Goal: Contribute content: Contribute content

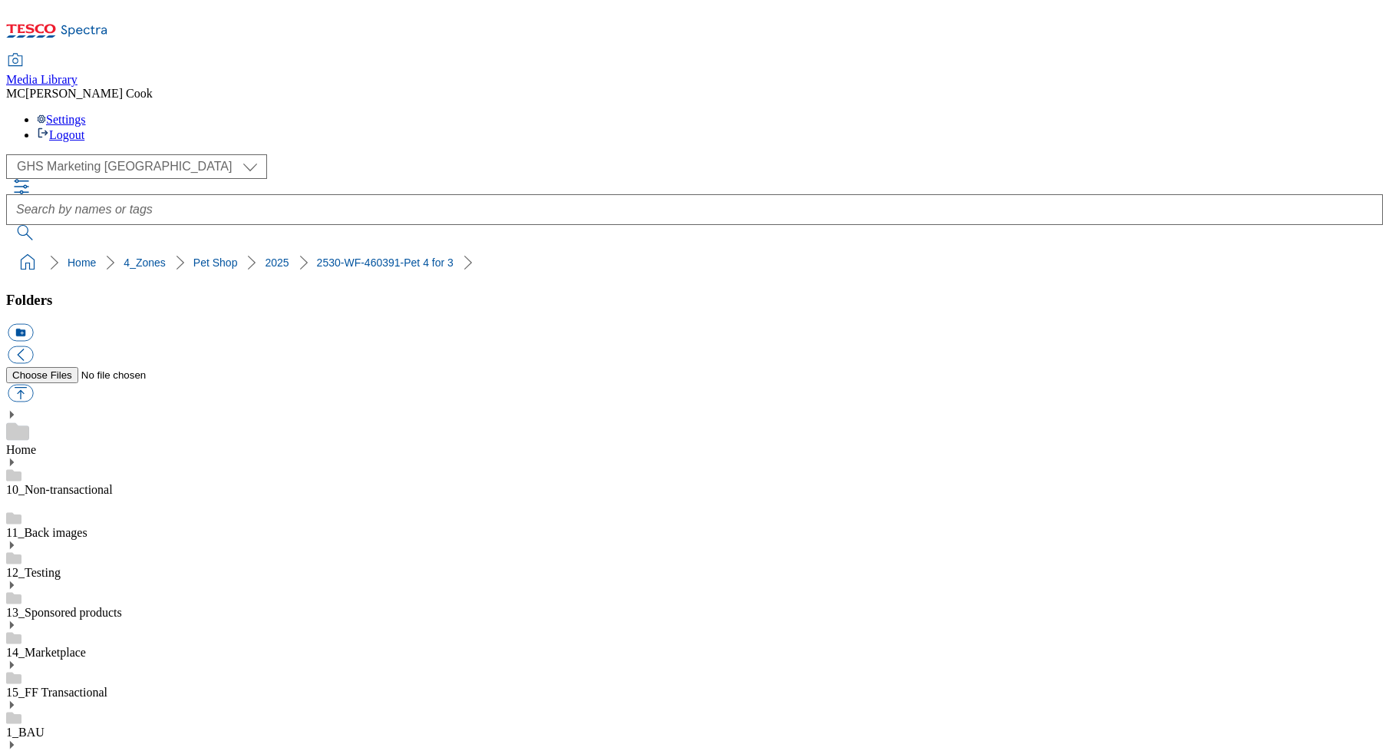
select select "flare-ghs-mktg"
click at [107, 19] on icon at bounding box center [57, 35] width 102 height 32
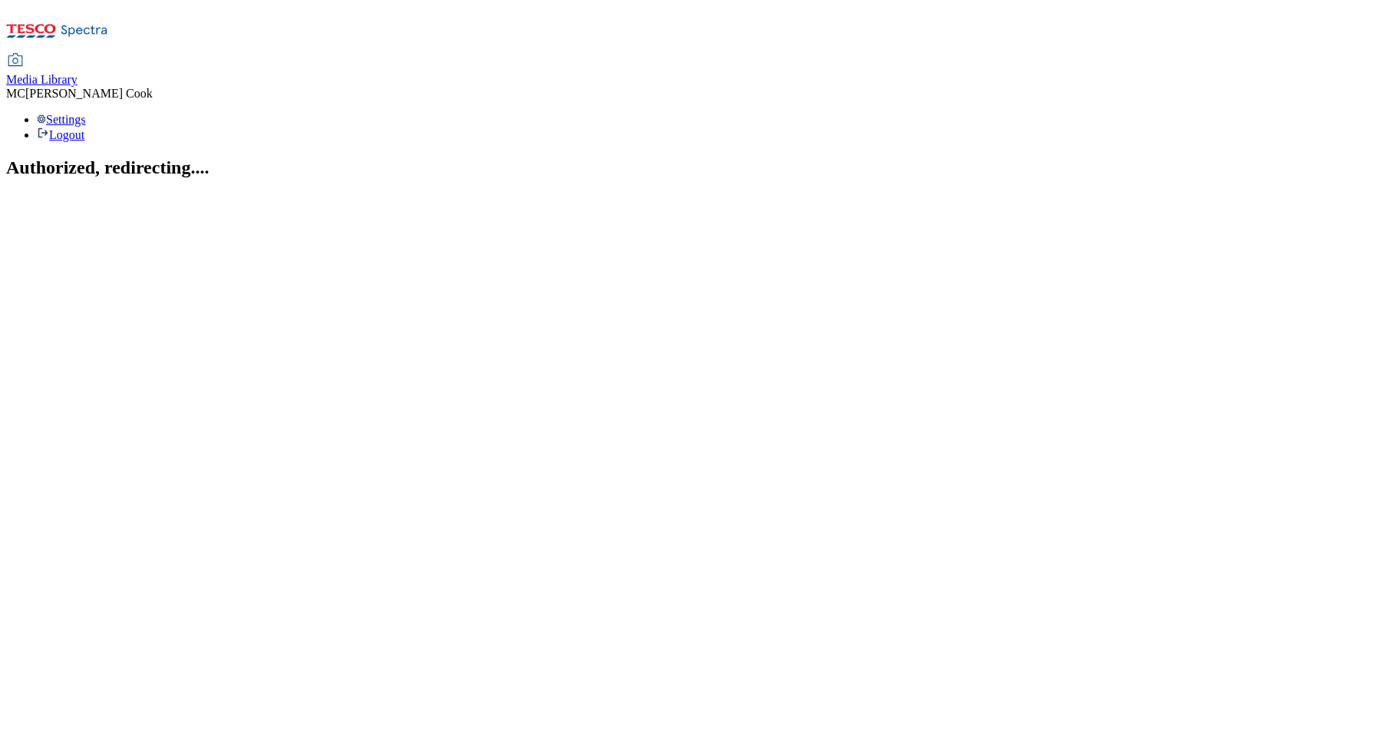
click at [78, 73] on span "Media Library" at bounding box center [41, 79] width 71 height 13
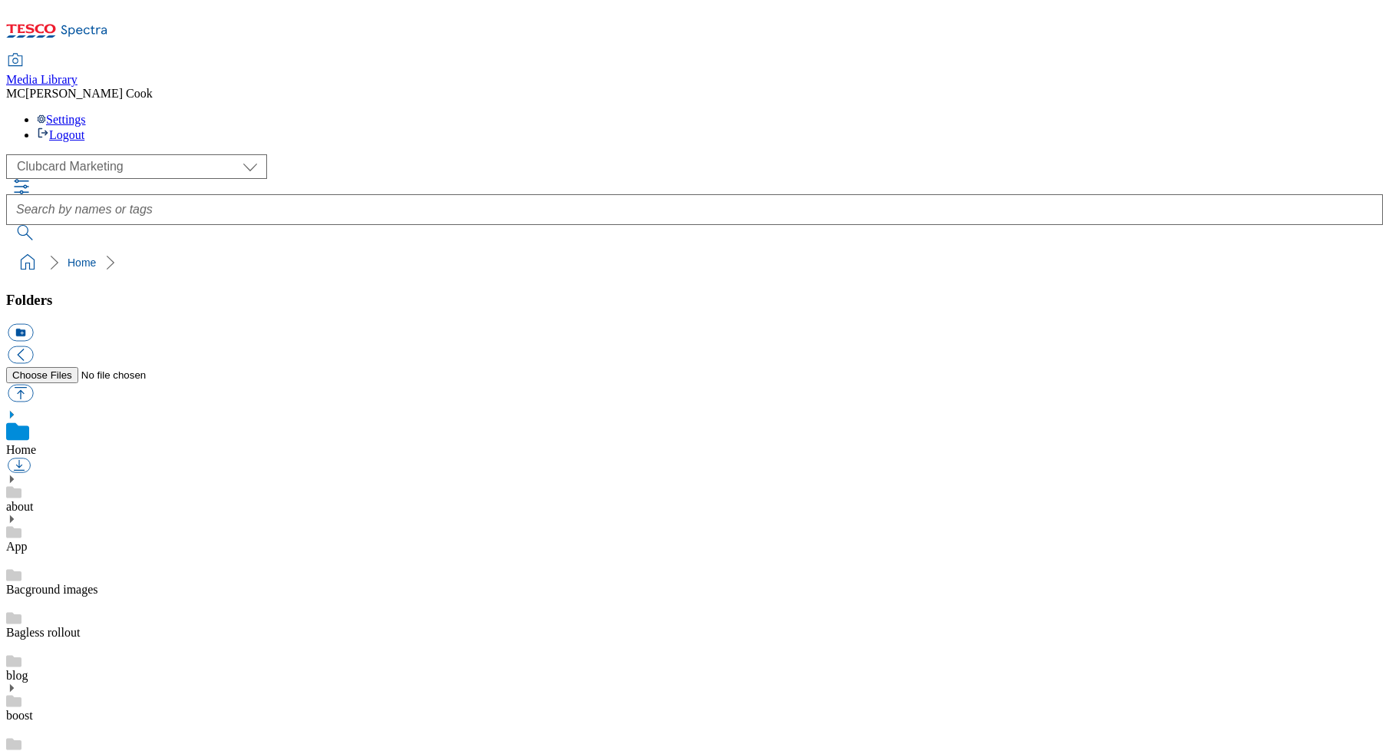
scroll to position [1, 0]
click at [111, 154] on select "Clubcard Marketing Dotcom UK Emails GHS Marketing UK GHS Product UK GHS ROI" at bounding box center [136, 166] width 261 height 25
click at [11, 154] on select "Clubcard Marketing Dotcom UK Emails GHS Marketing UK GHS Product UK GHS ROI" at bounding box center [136, 166] width 261 height 25
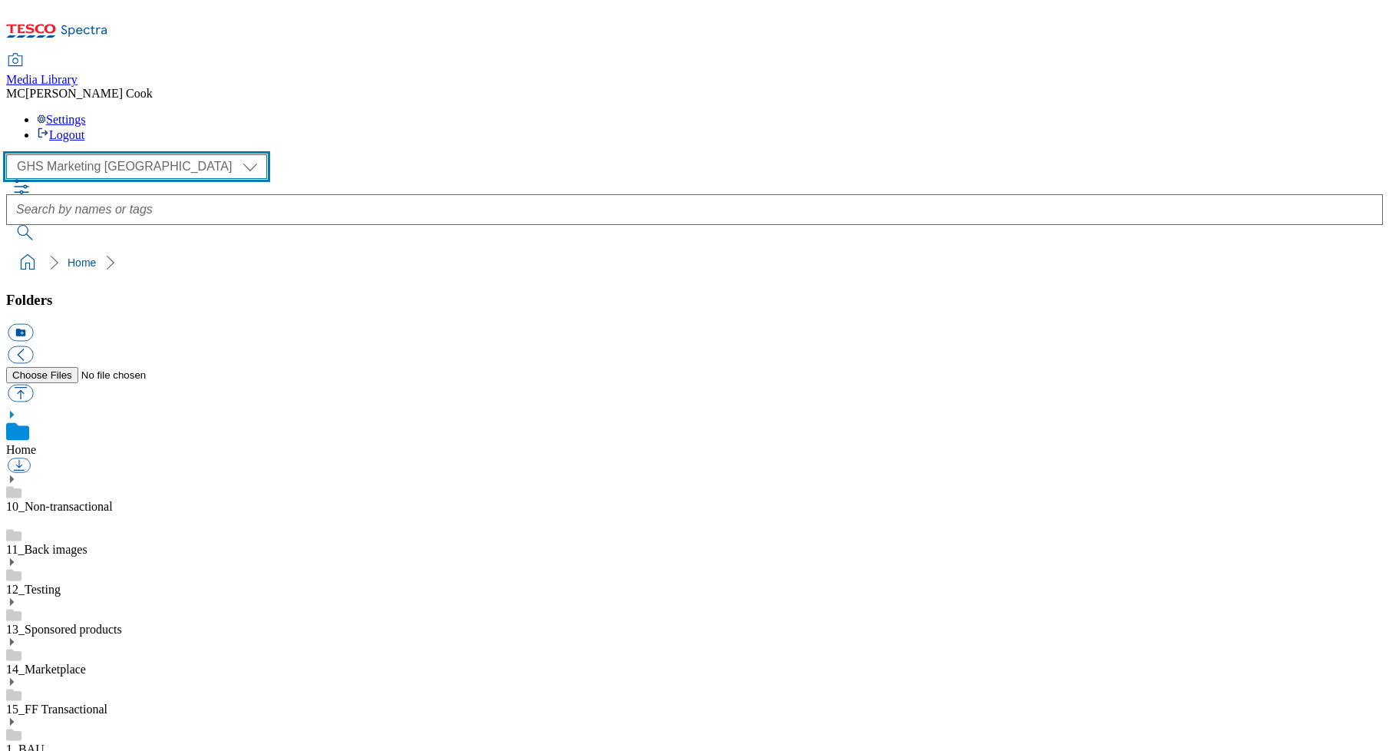
click at [102, 154] on select "Clubcard Marketing Dotcom UK Emails GHS Marketing UK GHS Product UK GHS ROI" at bounding box center [136, 166] width 261 height 25
select select "flare-homepage"
click at [11, 154] on select "Clubcard Marketing Dotcom UK Emails GHS Marketing UK GHS Product UK GHS ROI" at bounding box center [136, 166] width 261 height 25
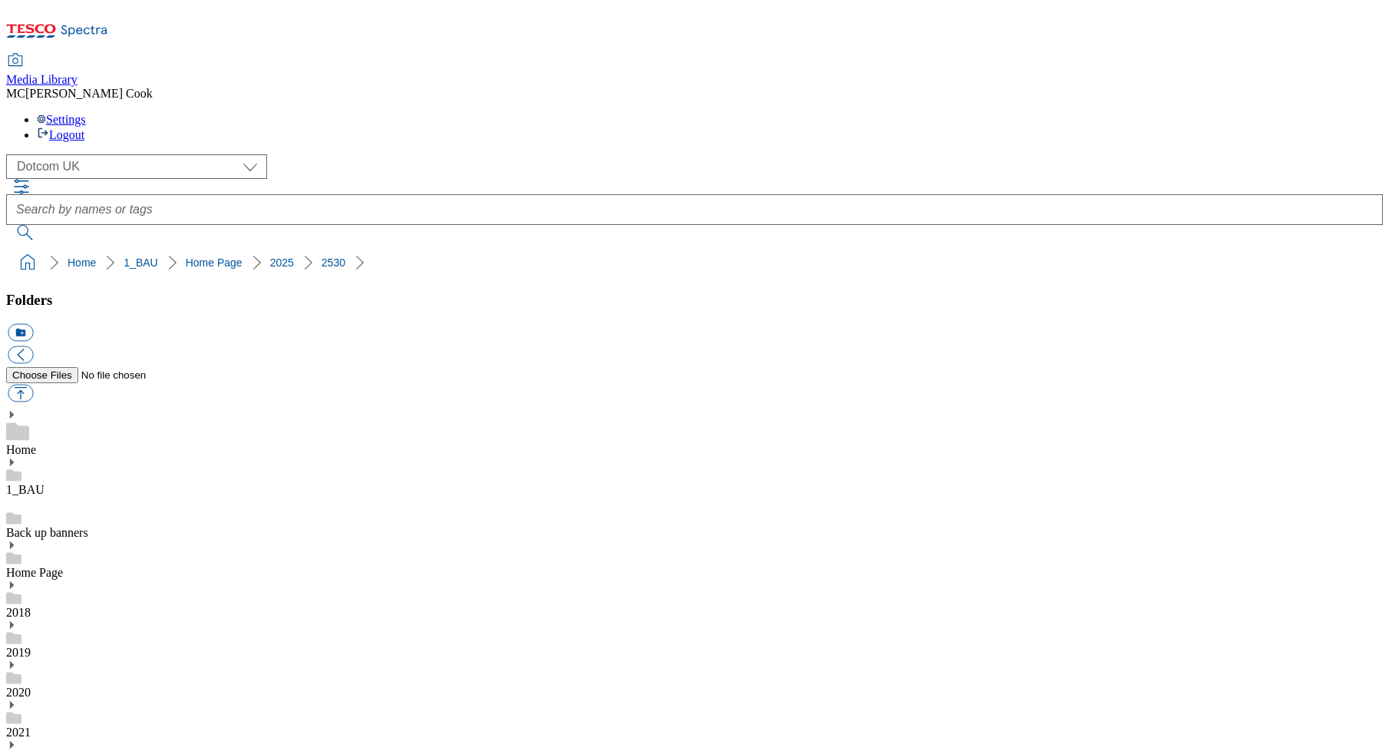
scroll to position [88, 0]
drag, startPoint x: 83, startPoint y: 403, endPoint x: 92, endPoint y: 396, distance: 11.5
click at [33, 324] on button "icon_new_folder" at bounding box center [20, 333] width 25 height 18
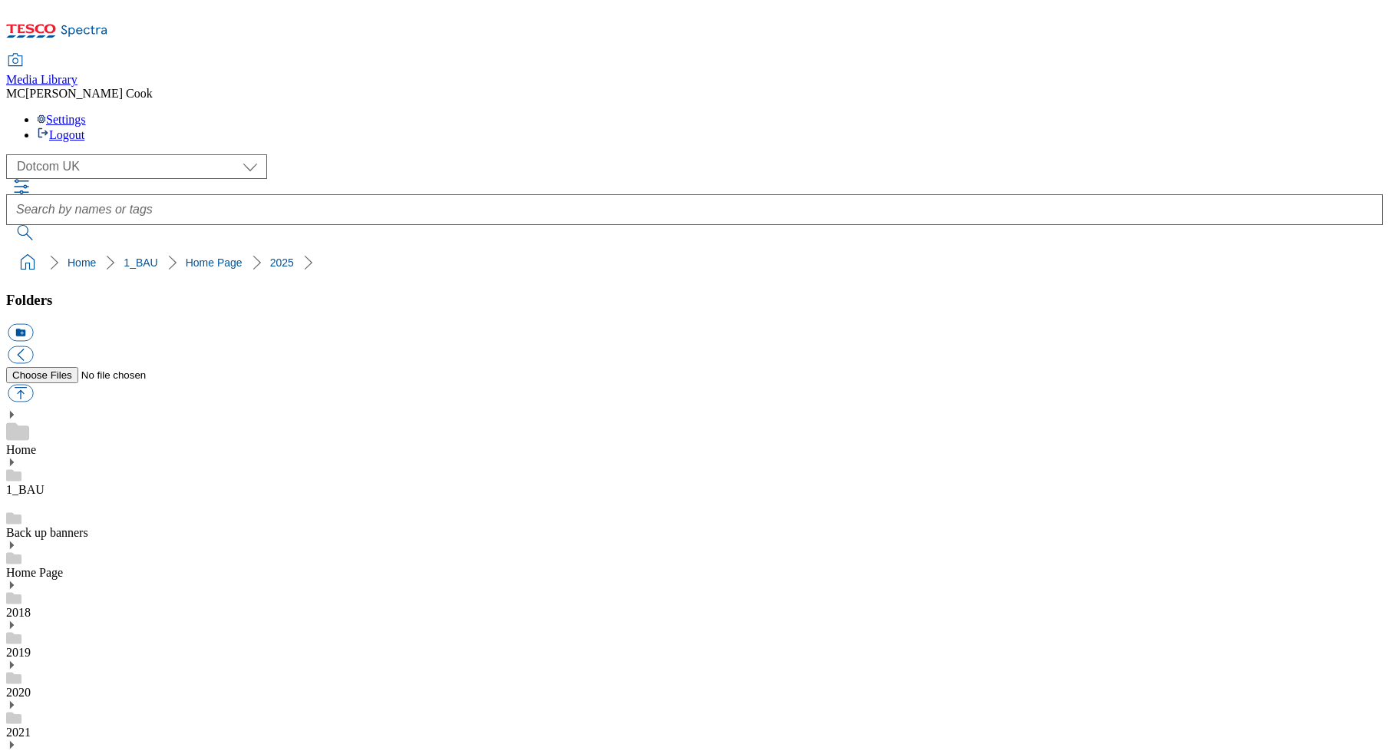
type input "2531"
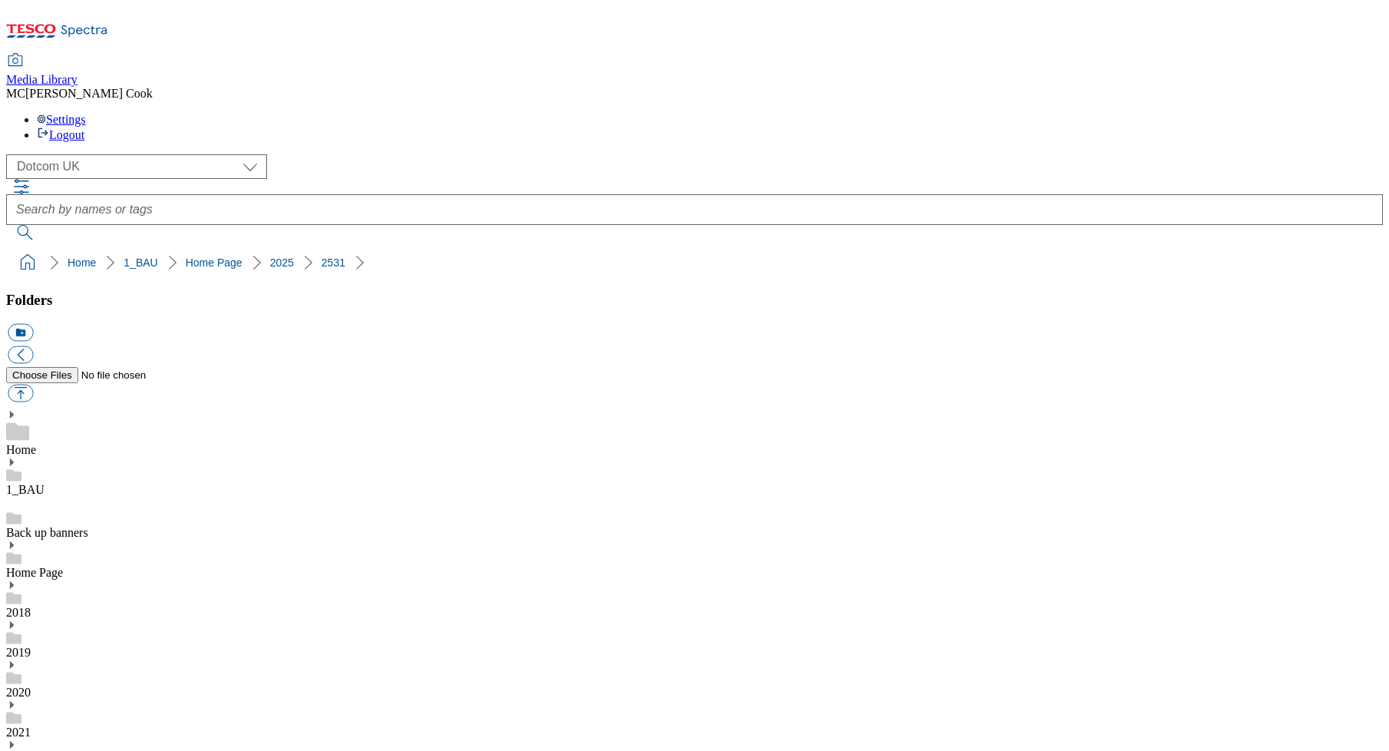
click at [33, 324] on button "icon_new_folder" at bounding box center [20, 333] width 25 height 18
paste input "Row 1-2"
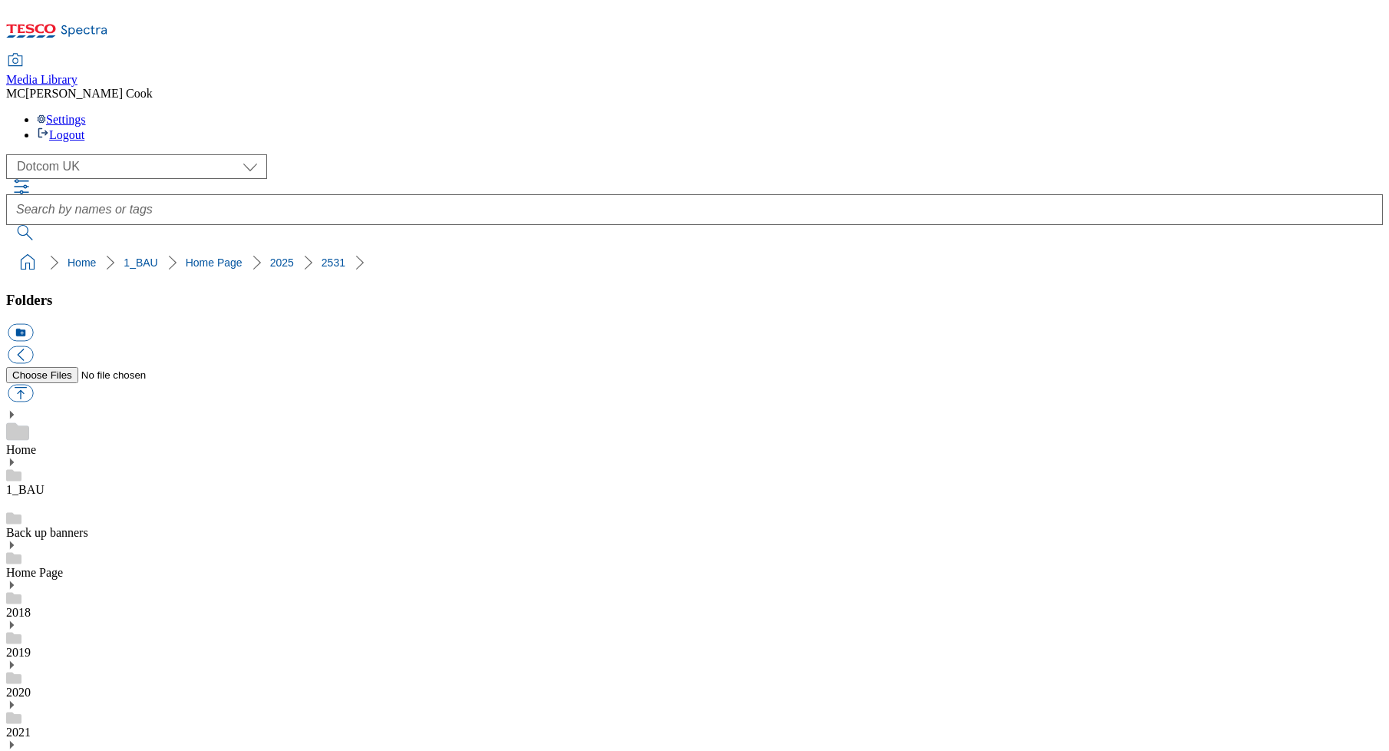
type input "Row 1-2"
click at [33, 385] on button "button" at bounding box center [20, 394] width 25 height 18
type input "C:\fakepath\2531-DC_Row1_FF-autumn-sale.jpg"
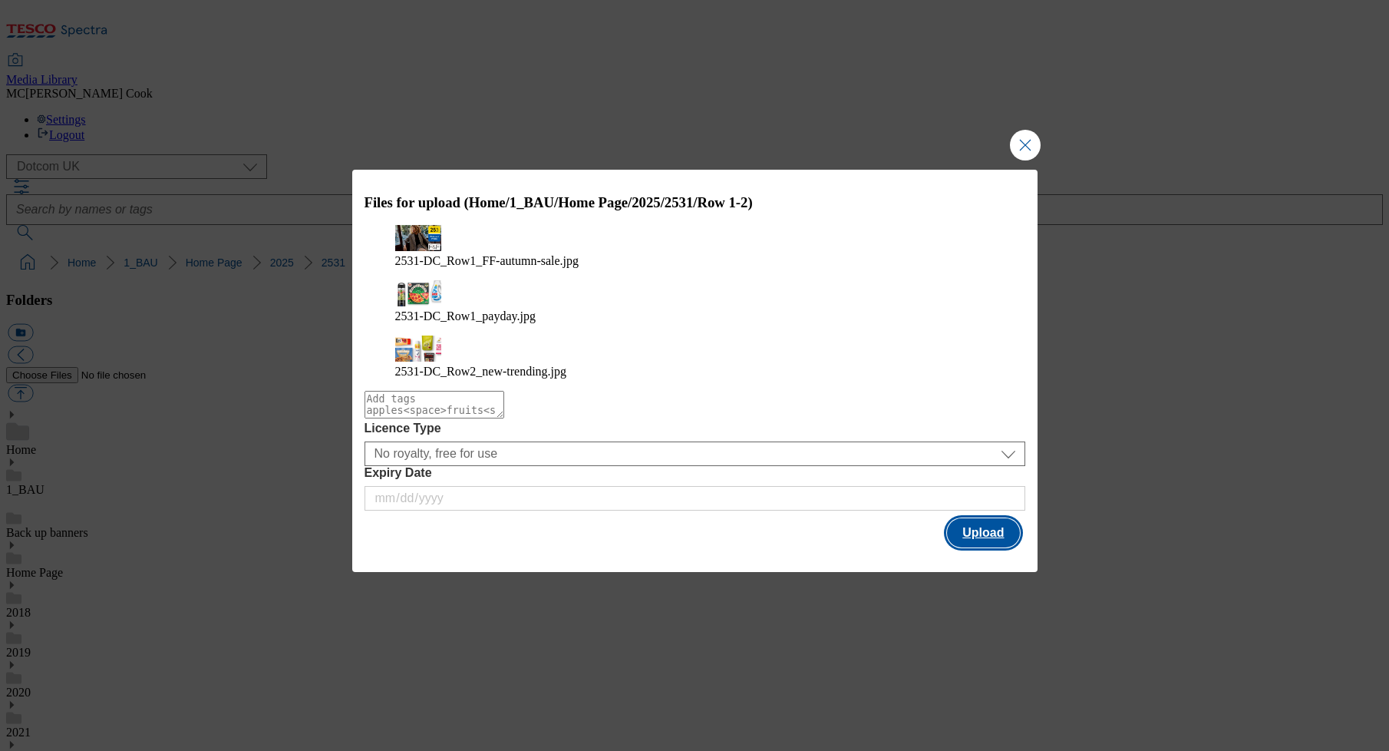
click at [971, 518] on button "Upload" at bounding box center [983, 532] width 72 height 29
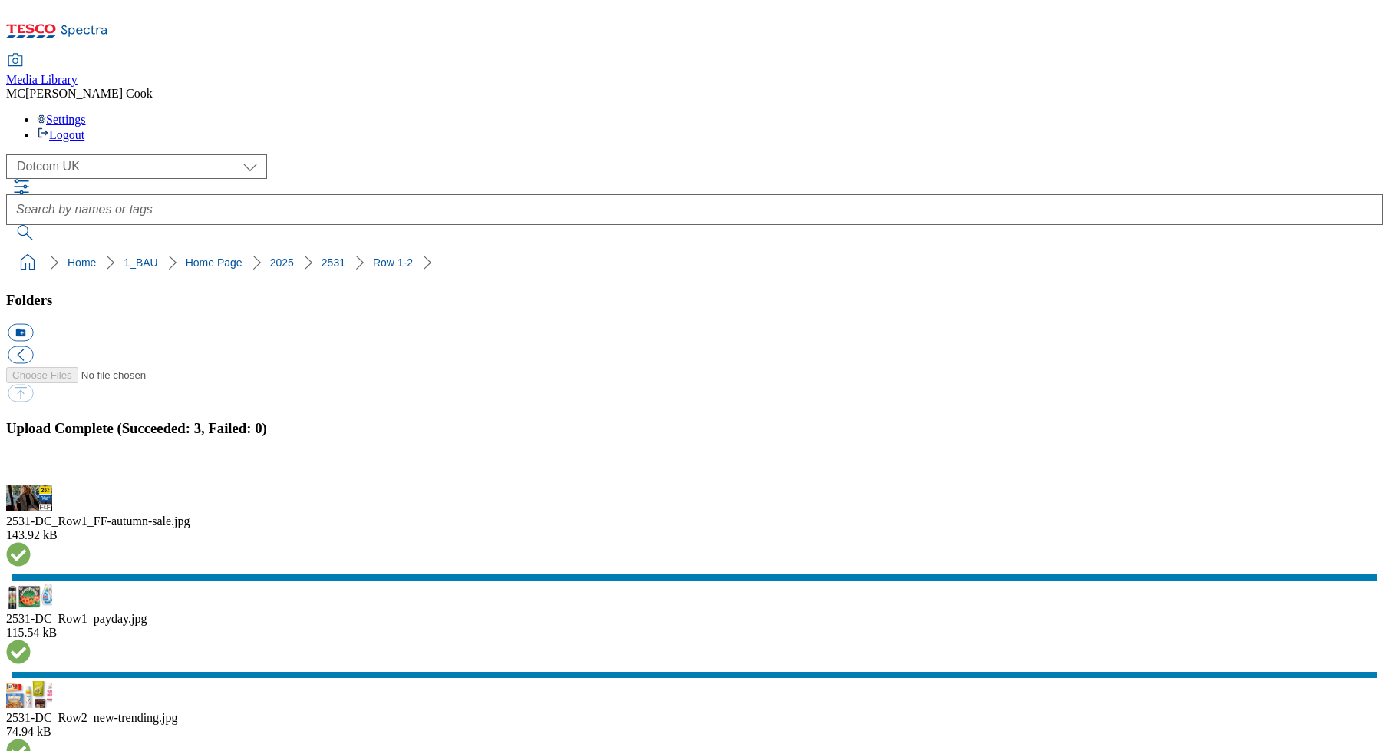
drag, startPoint x: 1364, startPoint y: 421, endPoint x: 1295, endPoint y: 431, distance: 69.8
click at [31, 469] on button "button" at bounding box center [19, 476] width 23 height 15
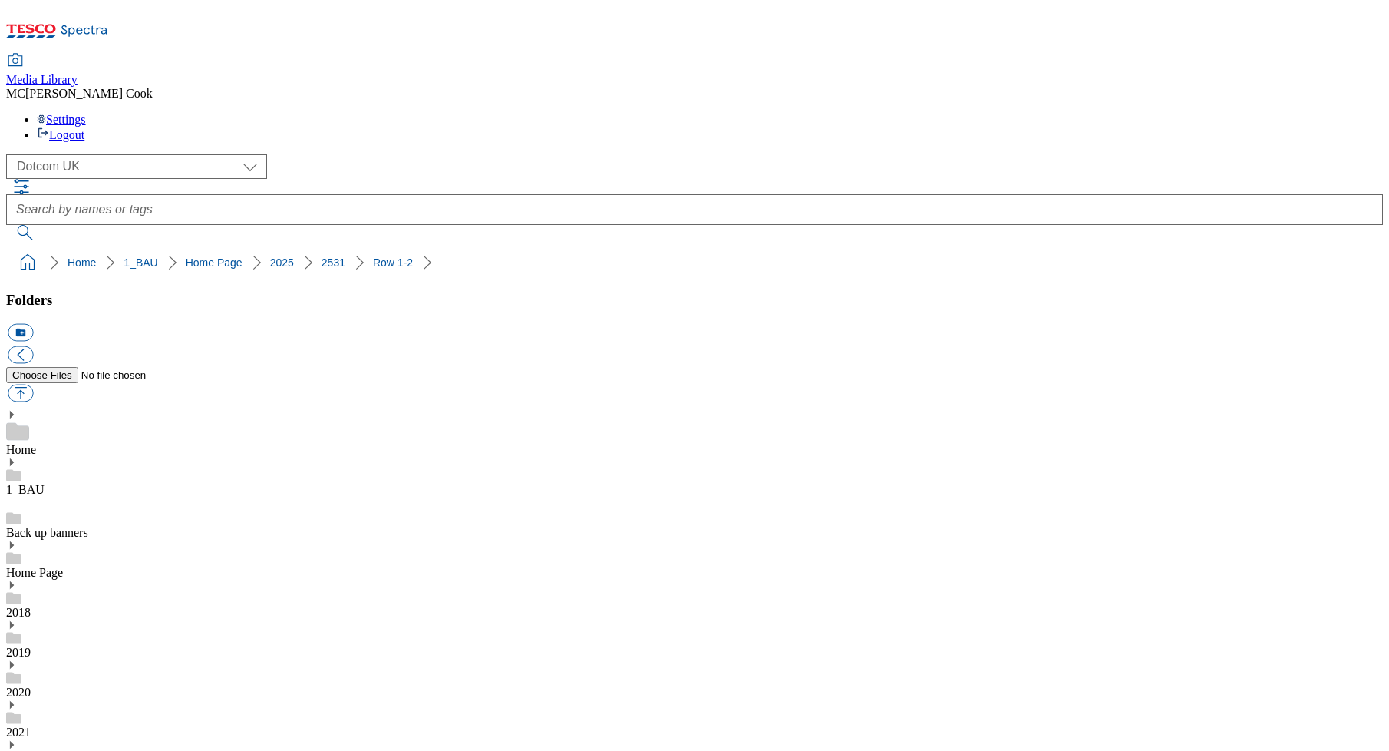
drag, startPoint x: 192, startPoint y: 197, endPoint x: 155, endPoint y: 206, distance: 37.8
click at [33, 324] on button "icon_new_folder" at bounding box center [20, 333] width 25 height 18
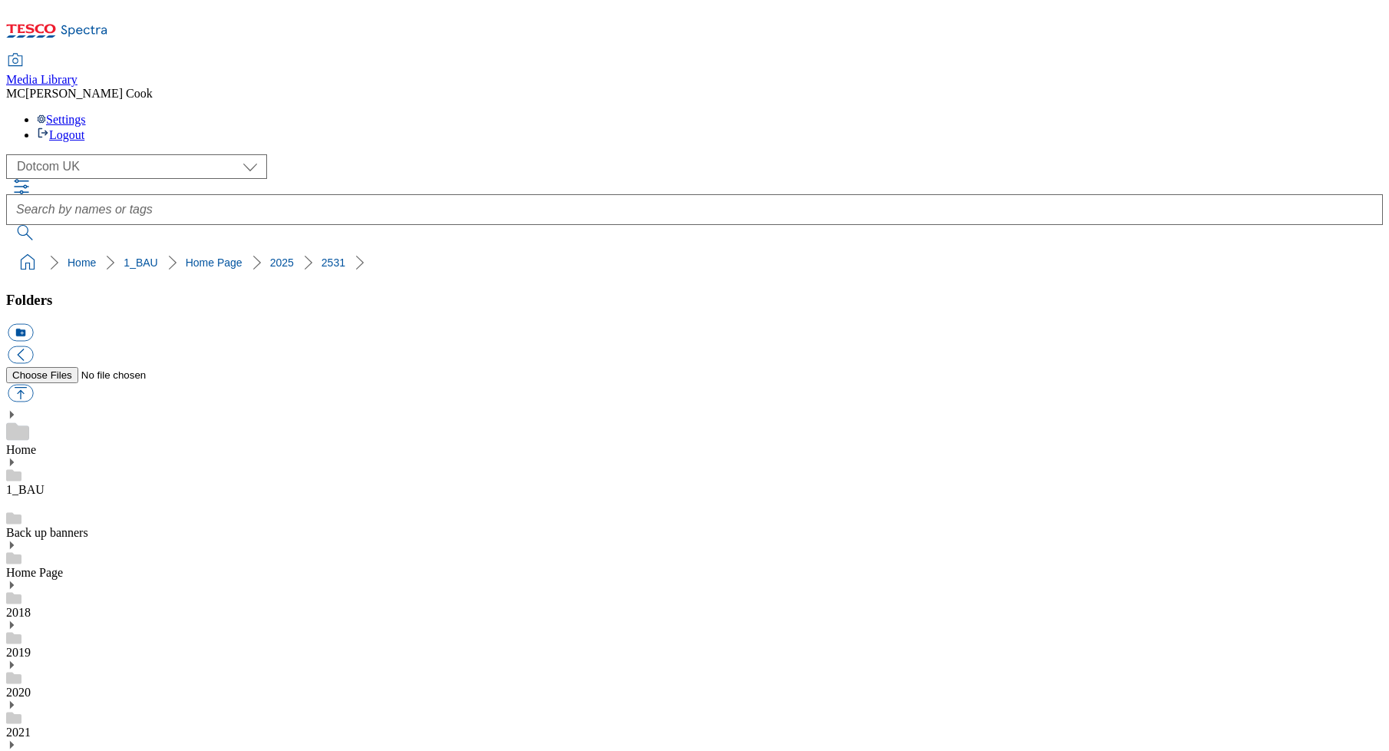
paste input "Row 3-4"
type input "Row 3-4"
click at [33, 385] on button "button" at bounding box center [20, 394] width 25 height 18
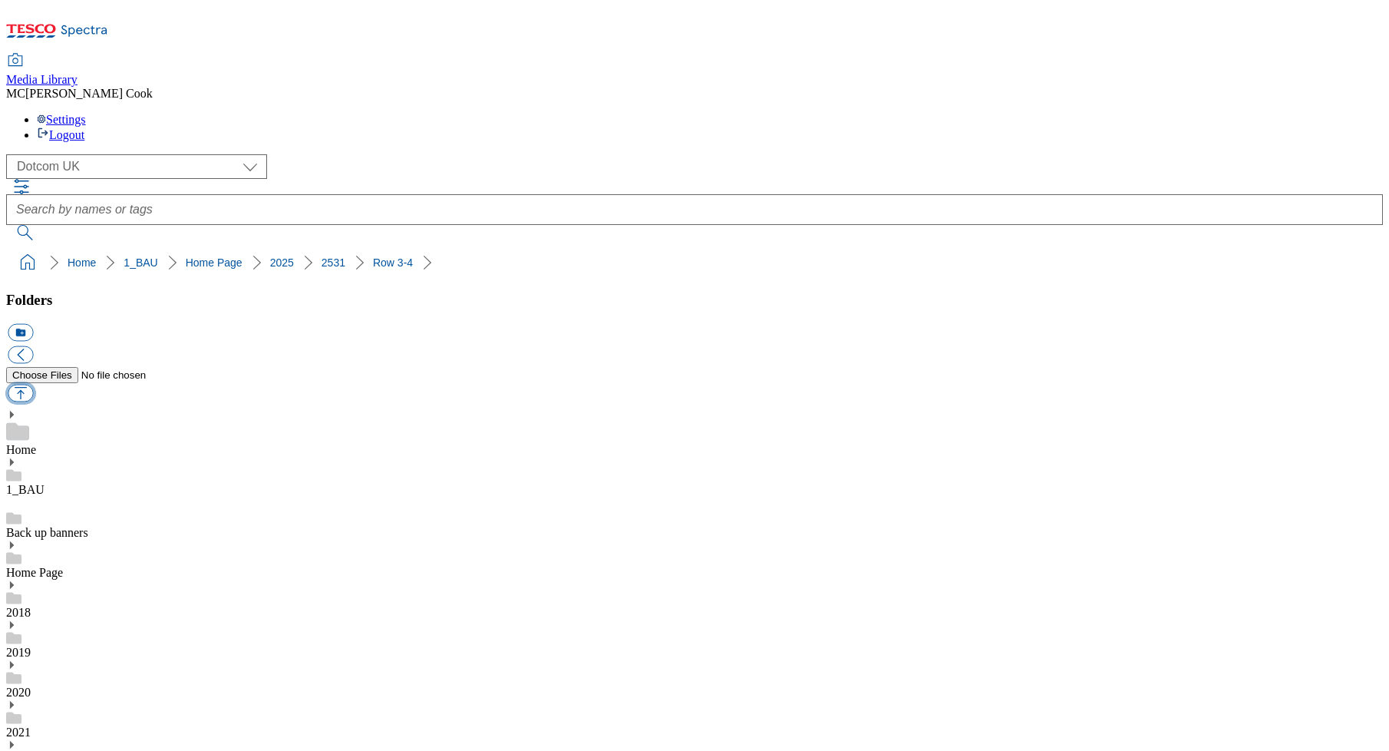
type input "C:\fakepath\2530-DC_Row3_Tv.jpg"
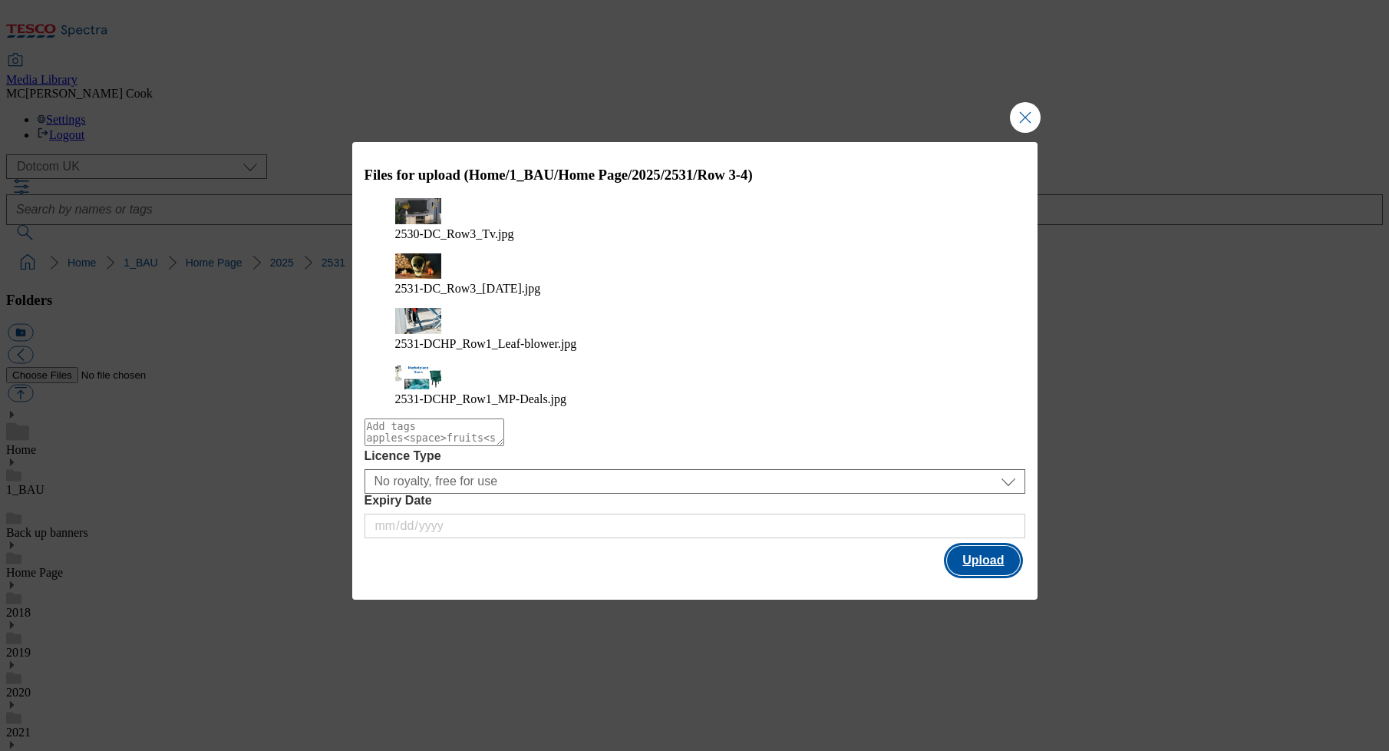
drag, startPoint x: 1003, startPoint y: 496, endPoint x: 746, endPoint y: 484, distance: 257.4
click at [1002, 546] on button "Upload" at bounding box center [983, 560] width 72 height 29
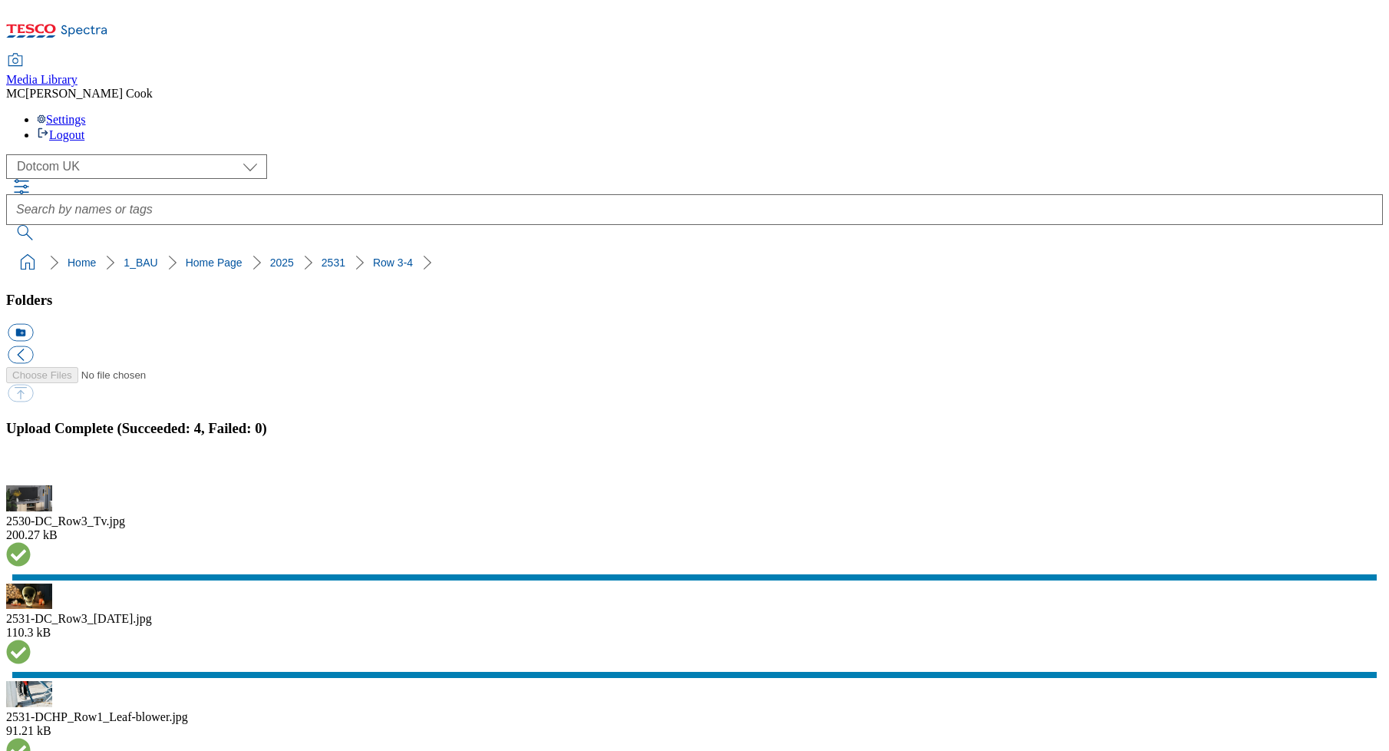
drag, startPoint x: 1365, startPoint y: 418, endPoint x: 1258, endPoint y: 474, distance: 120.8
click at [31, 469] on button "button" at bounding box center [19, 476] width 23 height 15
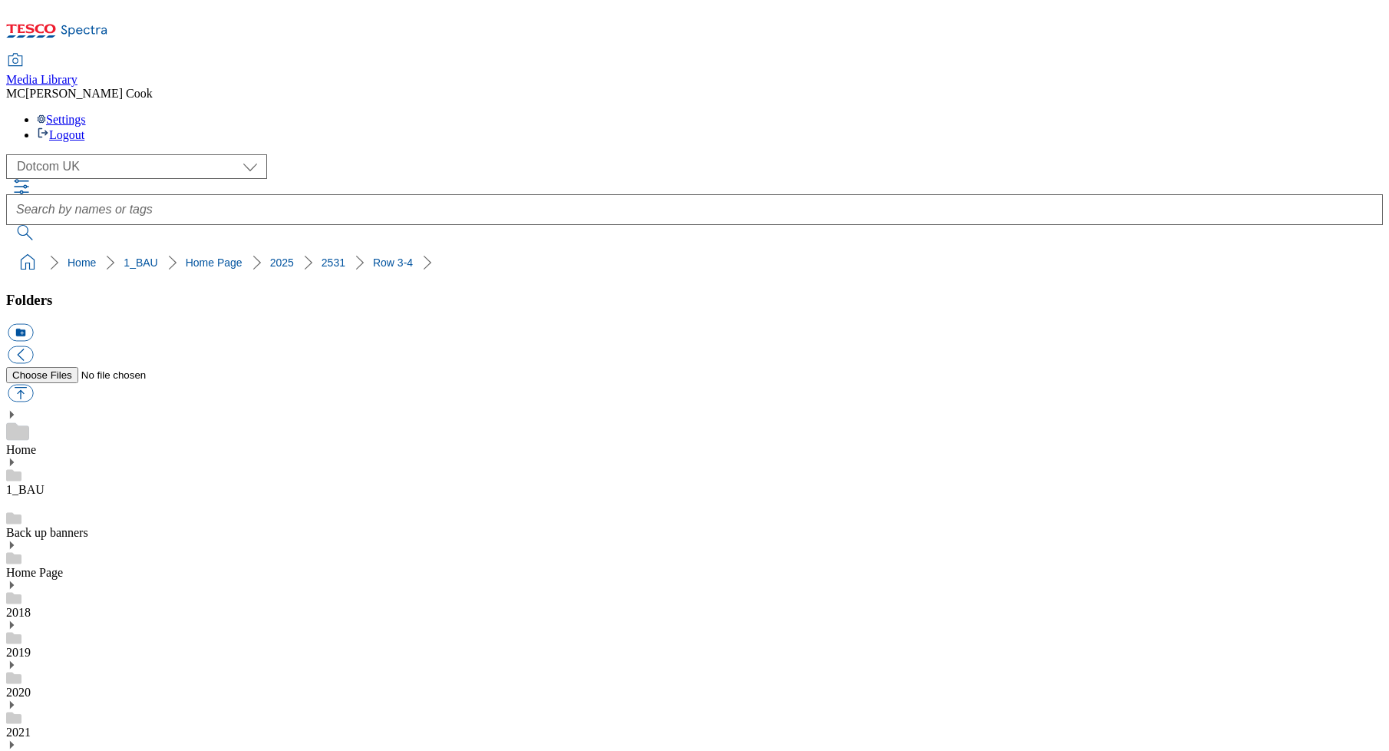
drag, startPoint x: 201, startPoint y: 193, endPoint x: 182, endPoint y: 206, distance: 23.2
click at [33, 324] on button "icon_new_folder" at bounding box center [20, 333] width 25 height 18
paste input "Row 5-6"
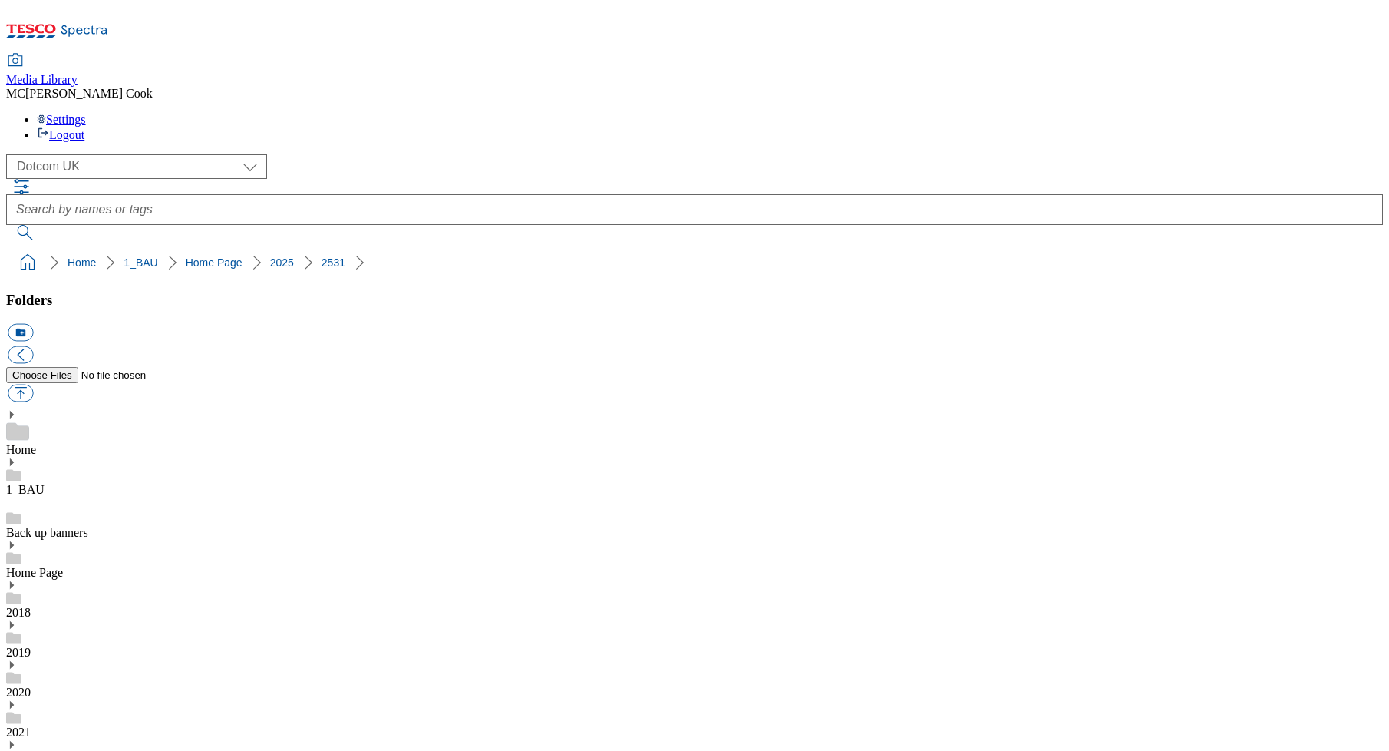
type input "Row 5-6"
click at [33, 385] on button "button" at bounding box center [20, 394] width 25 height 18
type input "C:\fakepath\2531-DC_Row5_Whoosh-apples.jpg"
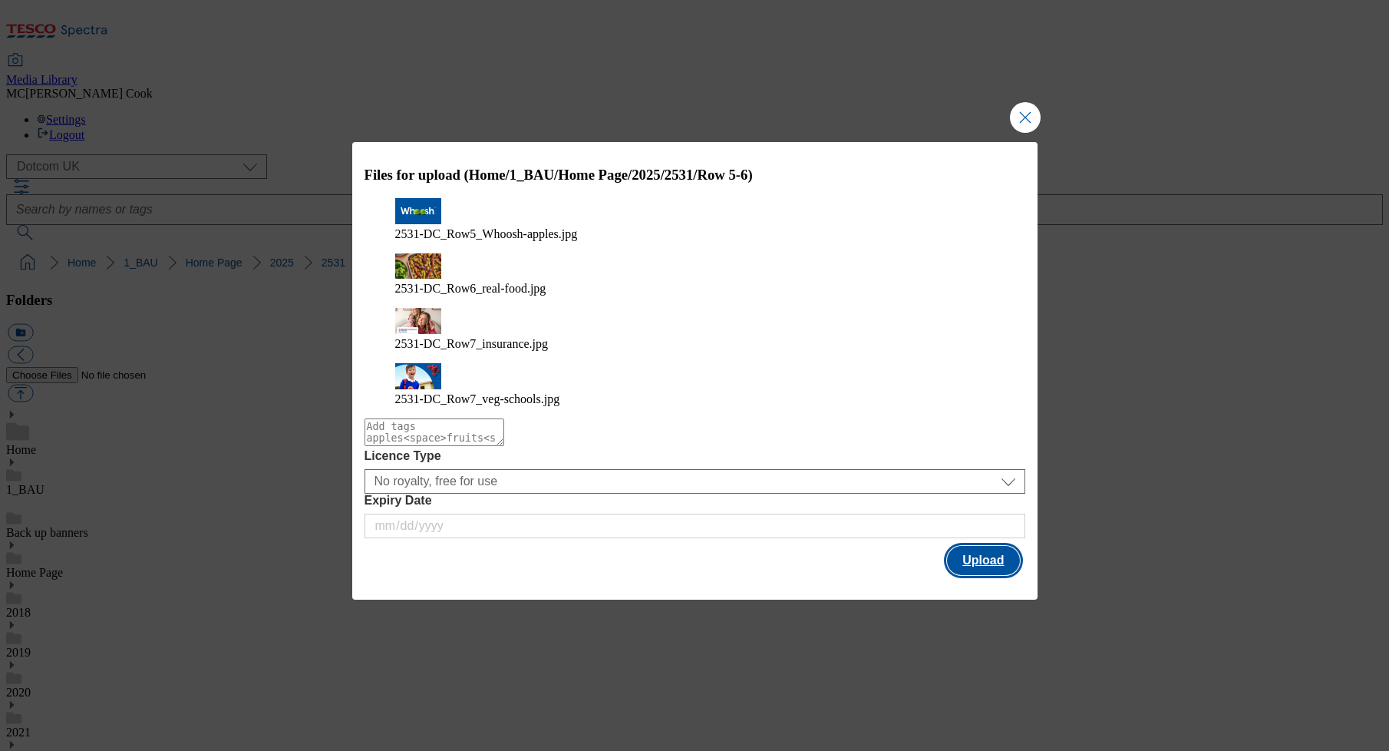
click at [987, 546] on button "Upload" at bounding box center [983, 560] width 72 height 29
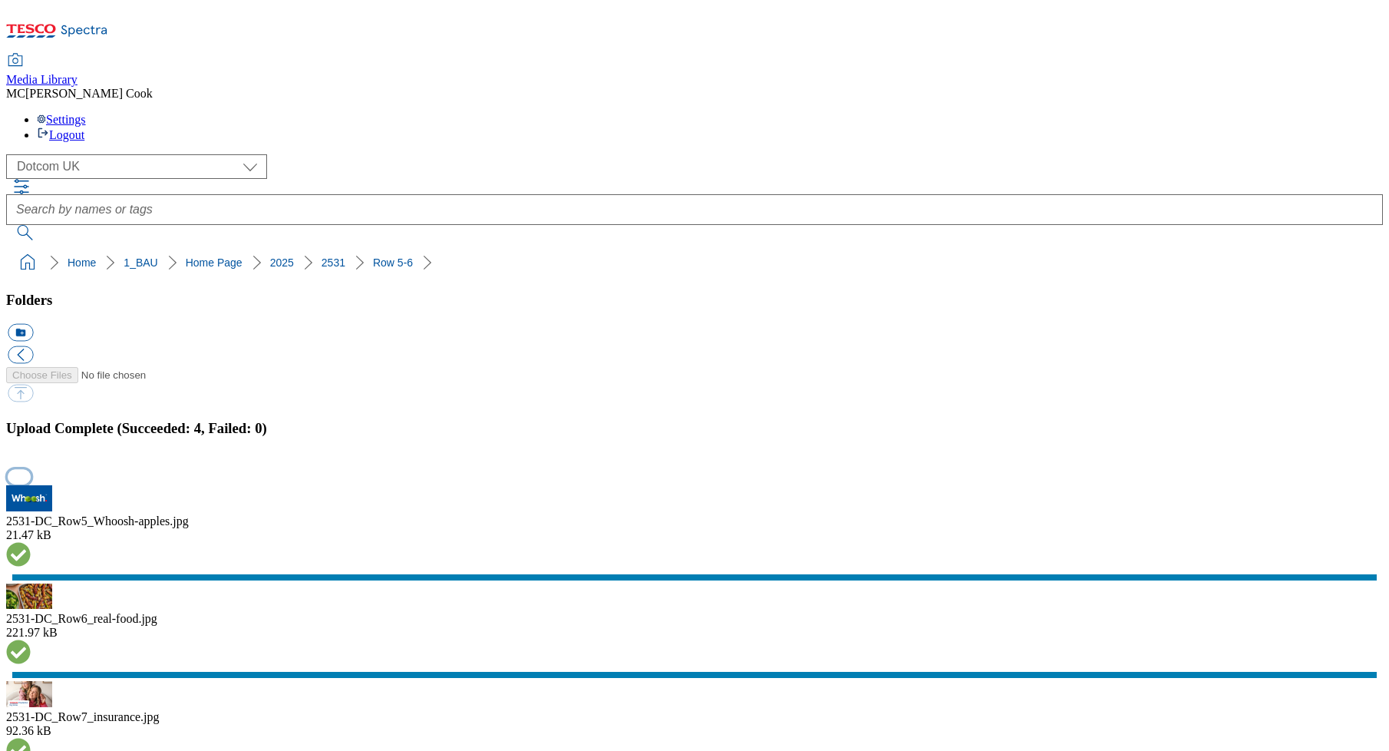
click at [31, 469] on button "button" at bounding box center [19, 476] width 23 height 15
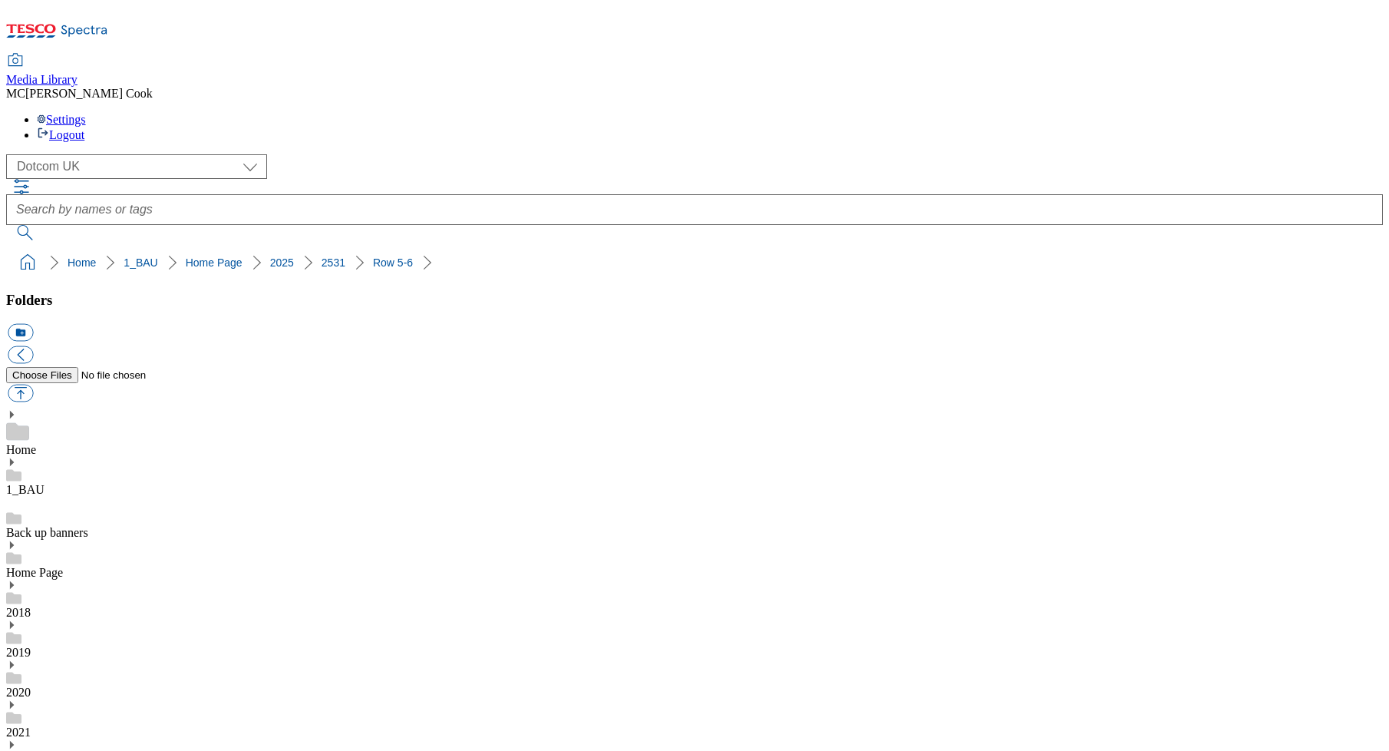
drag, startPoint x: 324, startPoint y: 148, endPoint x: 63, endPoint y: 151, distance: 261.0
click at [68, 248] on ol "Home 1_BAU Home Page 2025 2531" at bounding box center [699, 262] width 1368 height 29
copy ol "1_BAU Home Page 2025 2531"
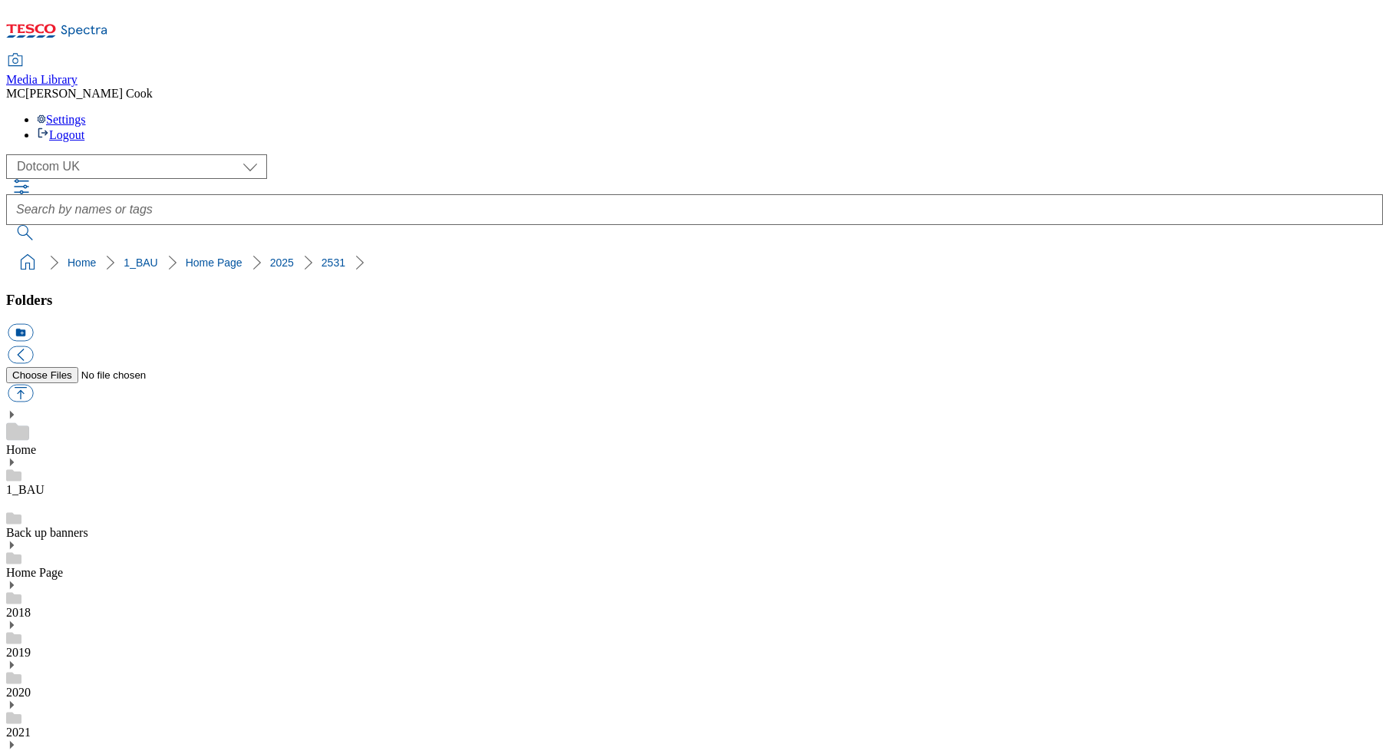
drag, startPoint x: 97, startPoint y: 457, endPoint x: 120, endPoint y: 442, distance: 28.3
